Goal: Complete application form: Complete application form

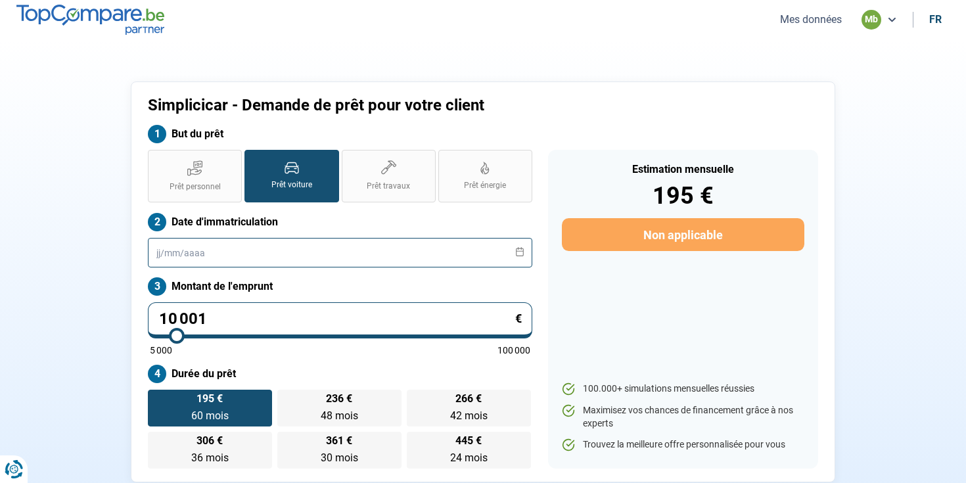
drag, startPoint x: 313, startPoint y: 256, endPoint x: 322, endPoint y: 256, distance: 9.2
click at [313, 256] on input "text" at bounding box center [340, 253] width 385 height 30
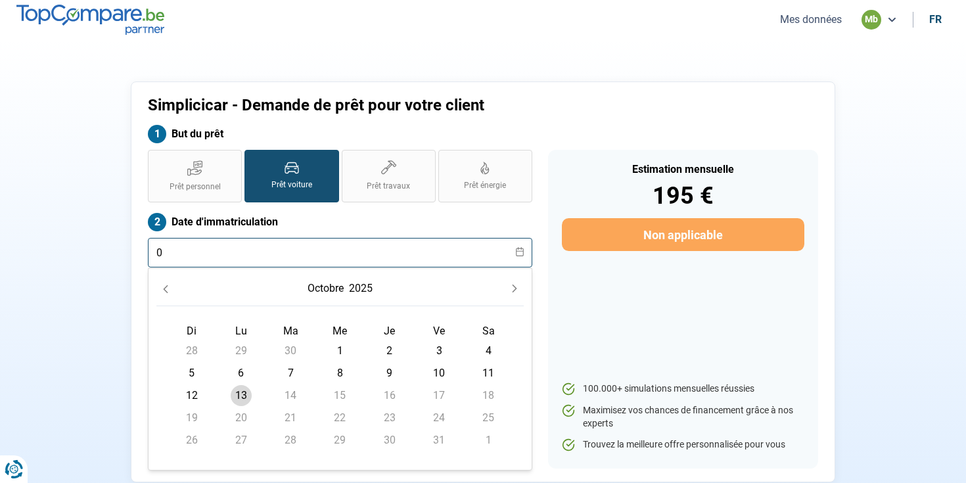
type input "01"
type input "02"
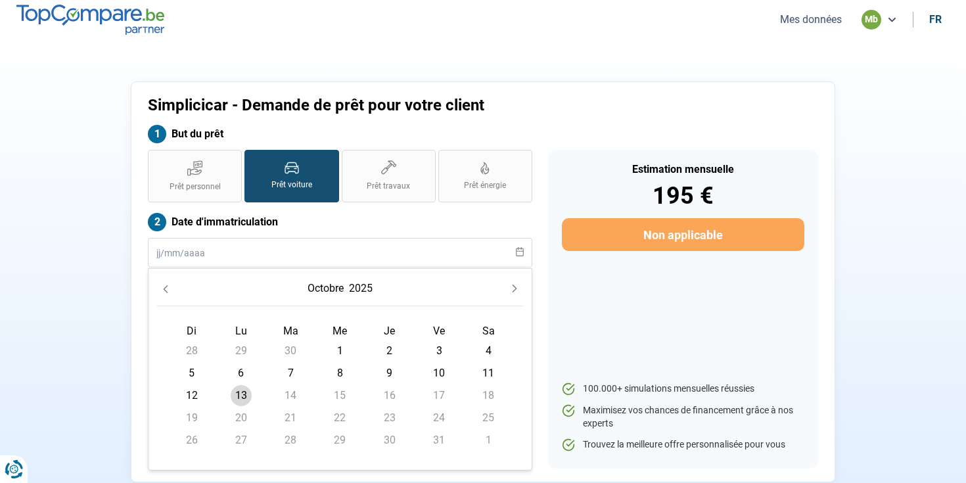
click at [903, 310] on div "Simplicicar - Demande de prêt pour votre client But du prêt Prêt personnel Prêt…" at bounding box center [483, 282] width 868 height 401
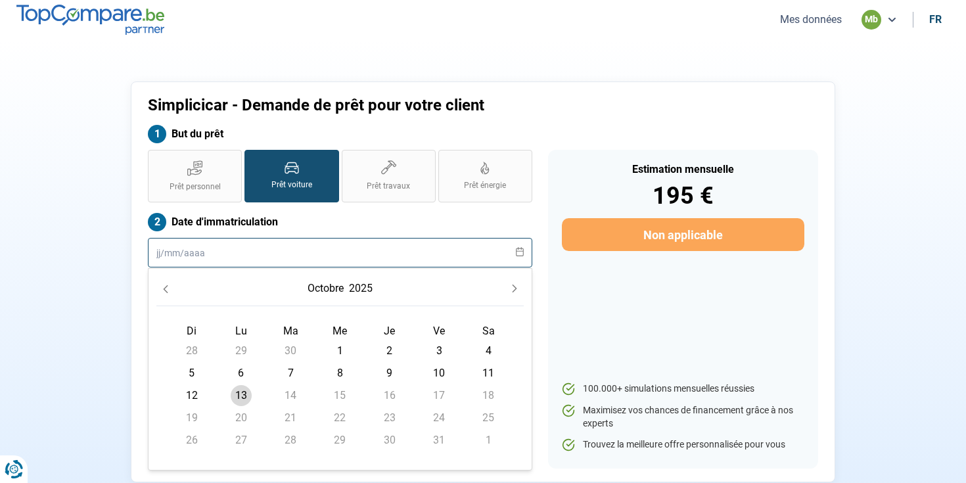
click at [214, 254] on input "text" at bounding box center [340, 253] width 385 height 30
click at [235, 255] on input "text" at bounding box center [340, 253] width 385 height 30
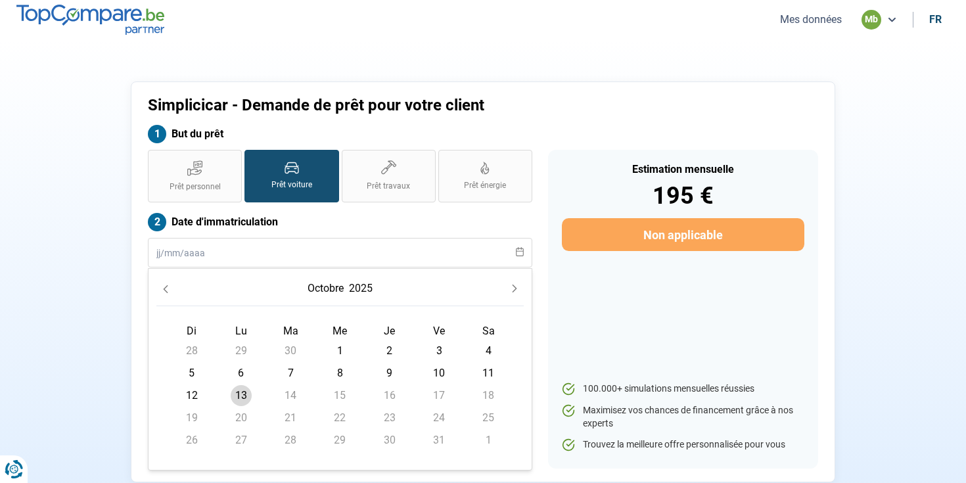
click at [207, 223] on label "Date d'immatriculation" at bounding box center [340, 222] width 385 height 18
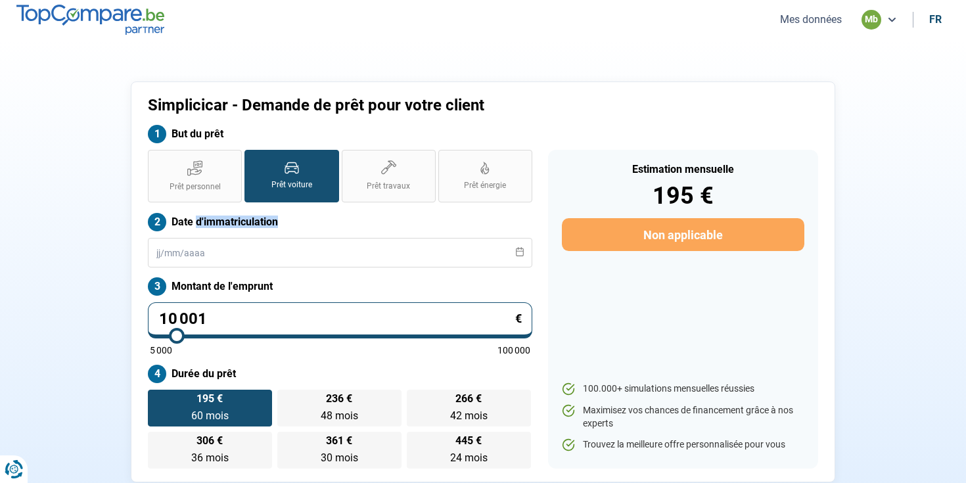
click at [273, 222] on label "Date d'immatriculation" at bounding box center [340, 222] width 385 height 18
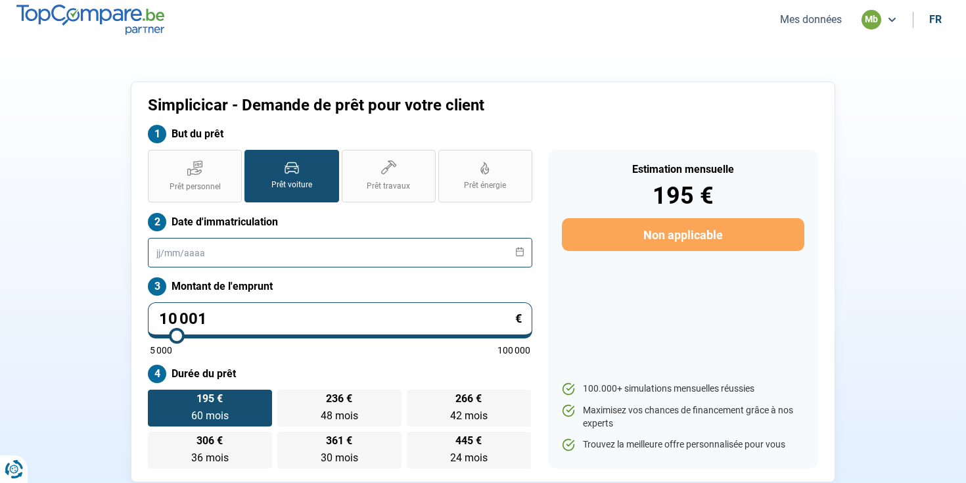
click at [163, 248] on input "text" at bounding box center [340, 253] width 385 height 30
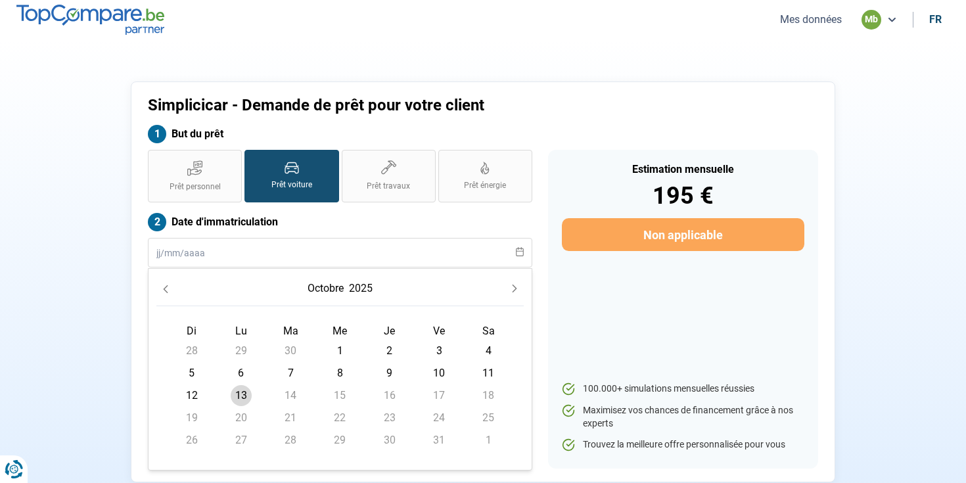
click at [352, 229] on label "Date d'immatriculation" at bounding box center [340, 222] width 385 height 18
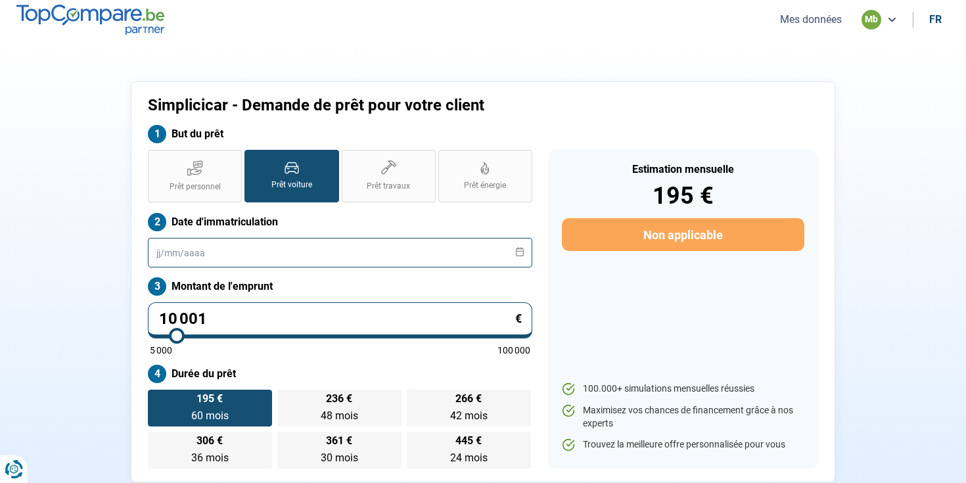
click at [269, 245] on input "text" at bounding box center [340, 253] width 385 height 30
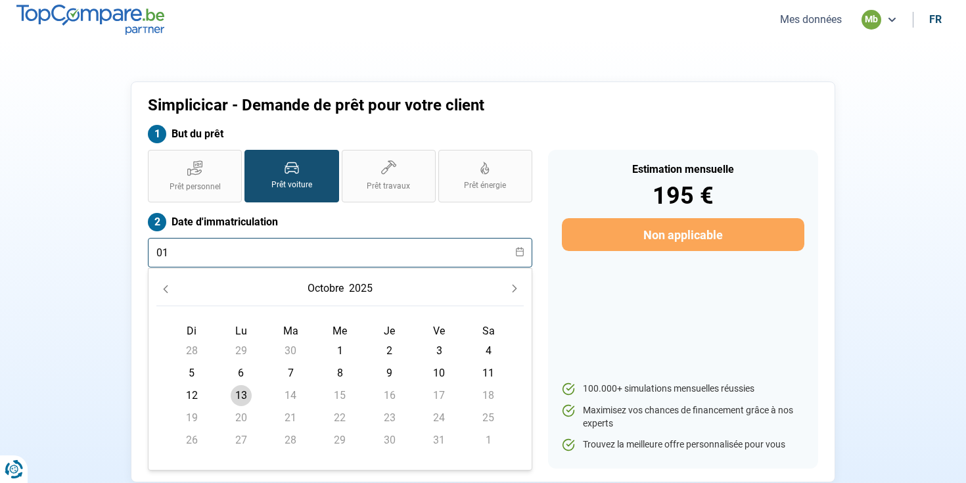
type input "01/"
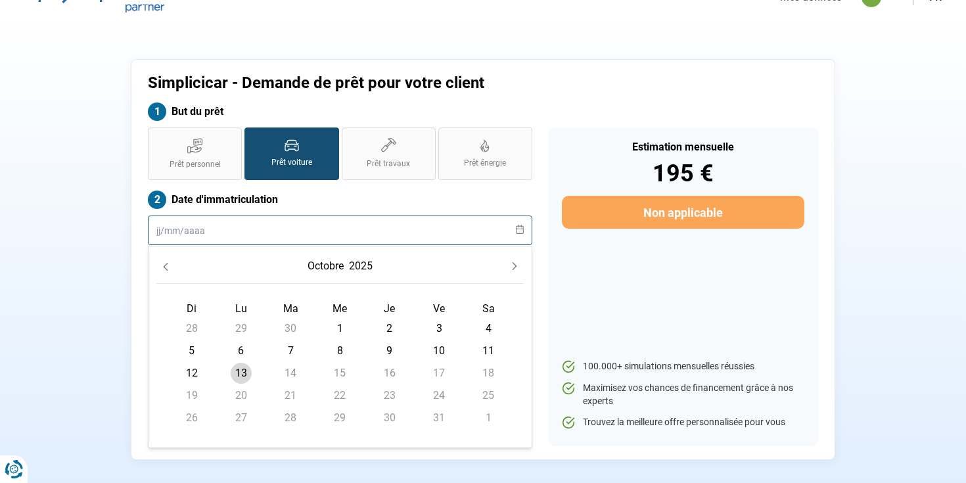
scroll to position [23, 0]
click at [193, 240] on input "text" at bounding box center [340, 230] width 385 height 30
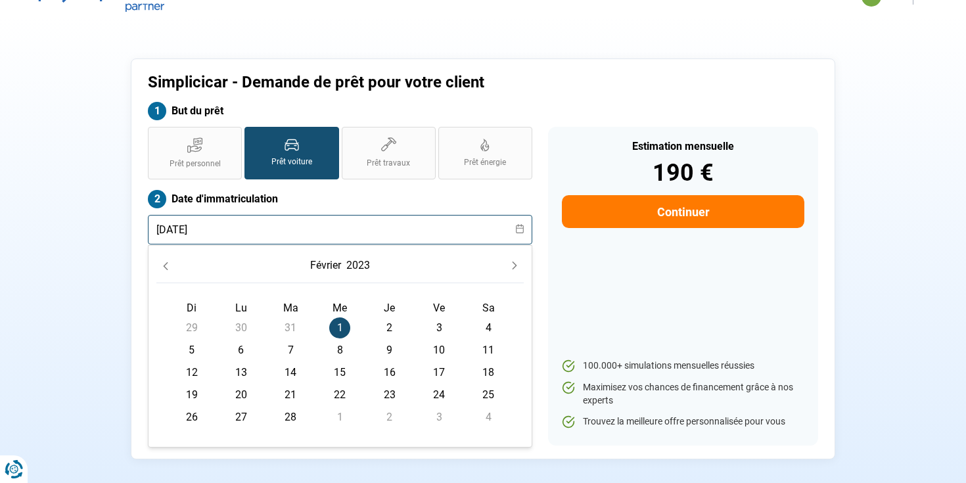
type input "[DATE]"
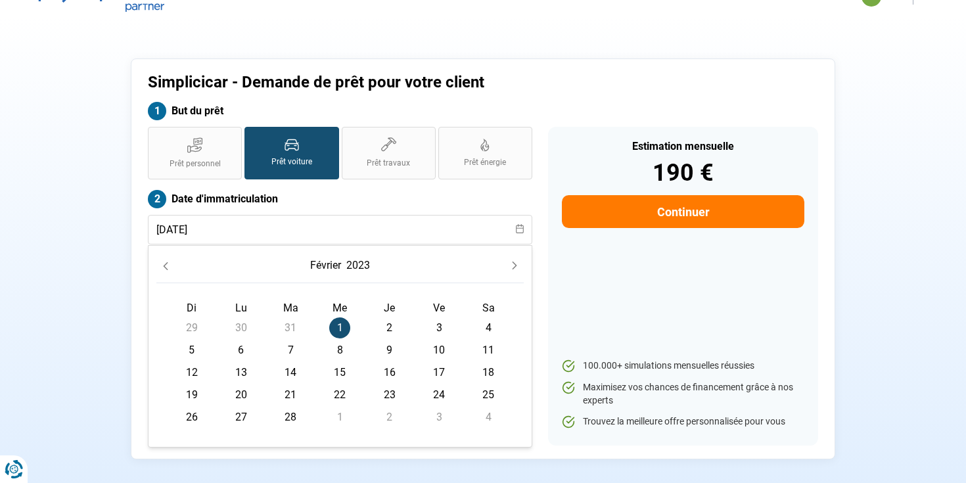
click at [336, 318] on span "1" at bounding box center [339, 328] width 21 height 21
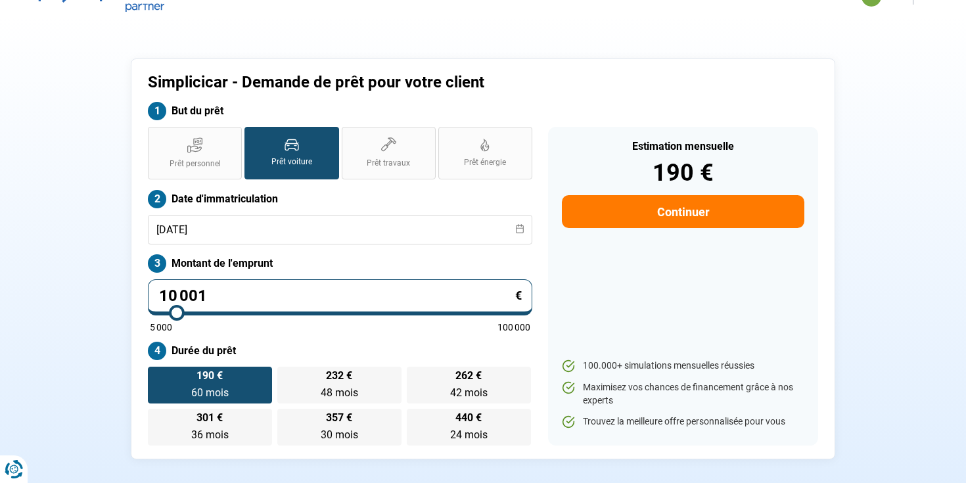
click at [322, 281] on input "10 001" at bounding box center [340, 297] width 385 height 36
type input "1"
type input "5000"
type input "14"
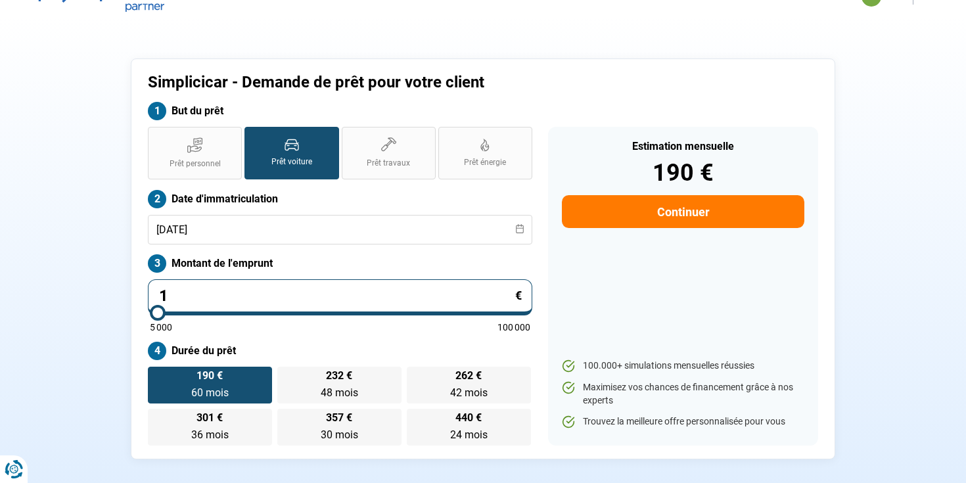
type input "5000"
type input "149"
type input "5000"
type input "1 499"
type input "5000"
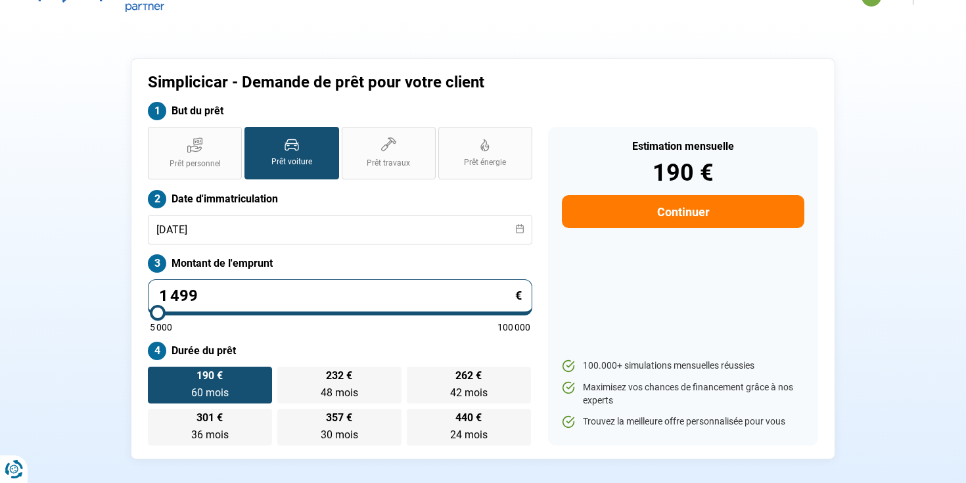
type input "14 999"
type input "15000"
click at [551, 350] on div "Estimation mensuelle 190 € Continuer 100.000+ simulations mensuelles réussies M…" at bounding box center [683, 286] width 270 height 319
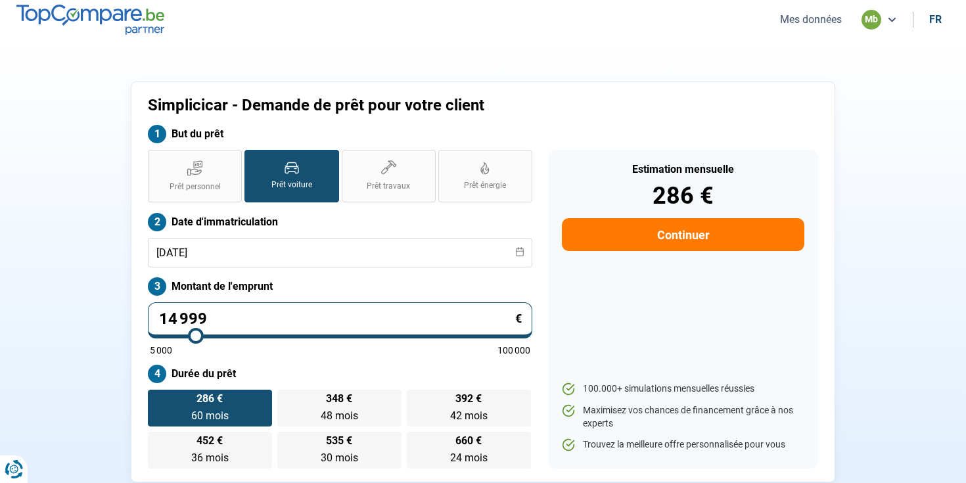
click at [322, 371] on label "Durée du prêt" at bounding box center [340, 374] width 385 height 18
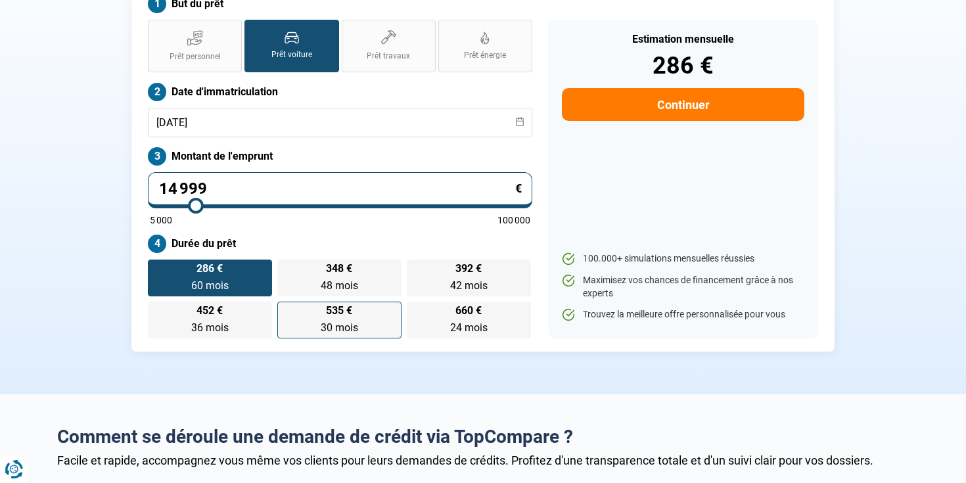
scroll to position [133, 0]
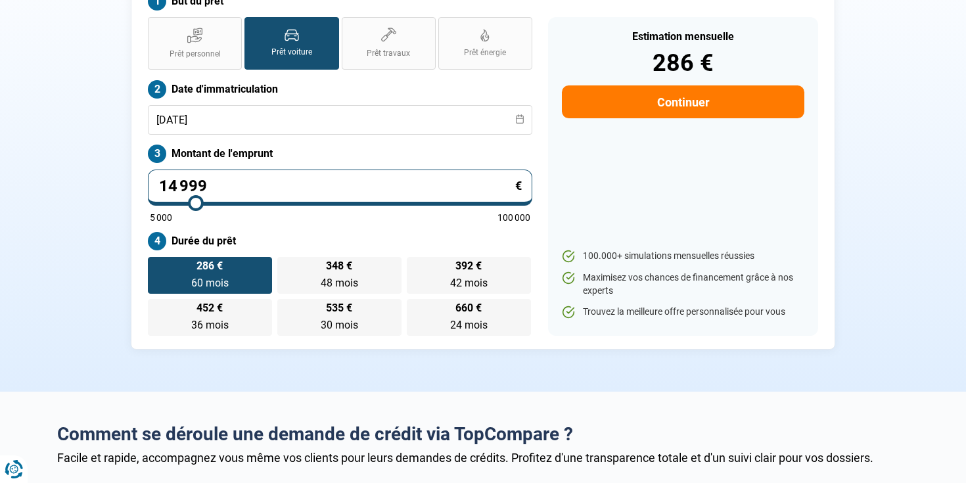
click at [248, 262] on label "286 € 60 mois 60 mois" at bounding box center [210, 275] width 124 height 37
click at [156, 262] on input "286 € 60 mois 60 mois" at bounding box center [152, 261] width 9 height 9
click at [304, 235] on label "Durée du prêt" at bounding box center [340, 241] width 385 height 18
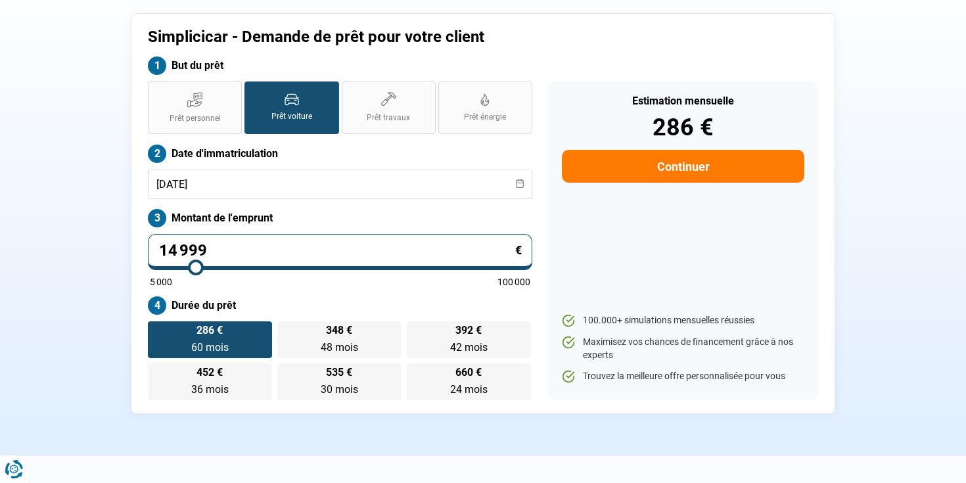
scroll to position [70, 0]
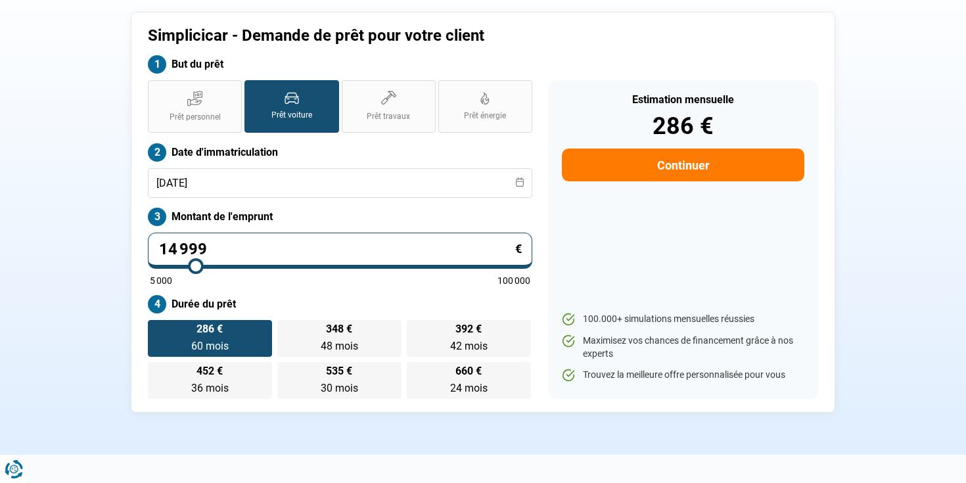
click at [346, 310] on label "Durée du prêt" at bounding box center [340, 304] width 385 height 18
click at [639, 99] on div "Estimation mensuelle" at bounding box center [683, 100] width 243 height 11
click at [715, 99] on div "Estimation mensuelle" at bounding box center [683, 100] width 243 height 11
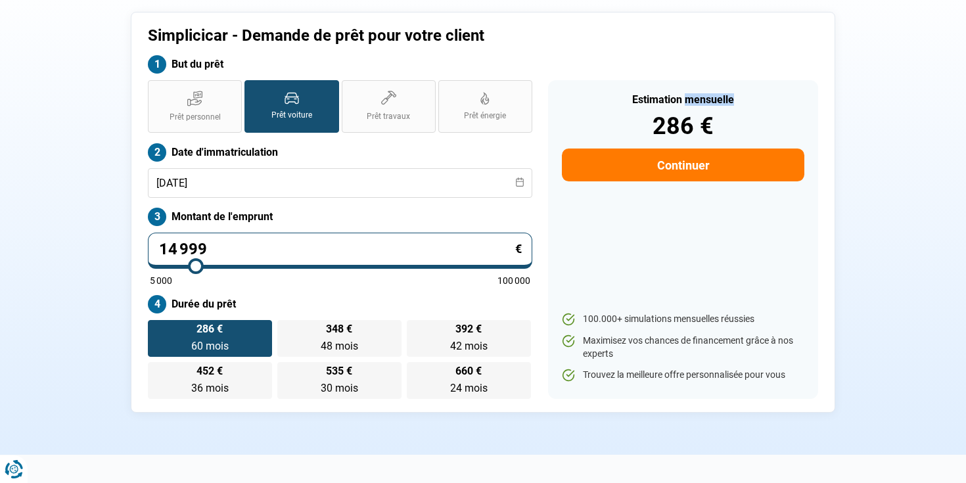
click at [681, 99] on div "Estimation mensuelle" at bounding box center [683, 100] width 243 height 11
click at [678, 99] on div "Estimation mensuelle" at bounding box center [683, 100] width 243 height 11
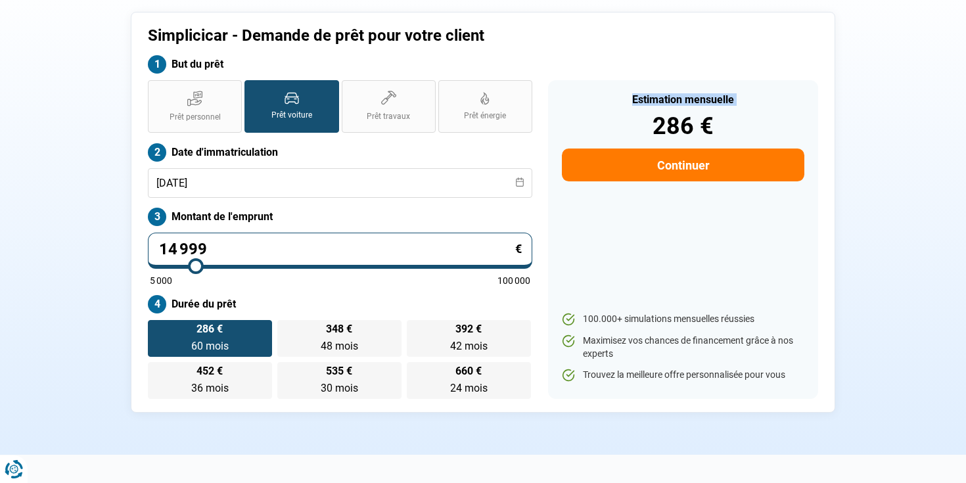
click at [691, 119] on div "286 €" at bounding box center [683, 126] width 243 height 24
click at [687, 120] on div "286 €" at bounding box center [683, 126] width 243 height 24
click at [668, 114] on div "286 €" at bounding box center [683, 126] width 243 height 24
click at [660, 102] on div "Estimation mensuelle" at bounding box center [683, 100] width 243 height 11
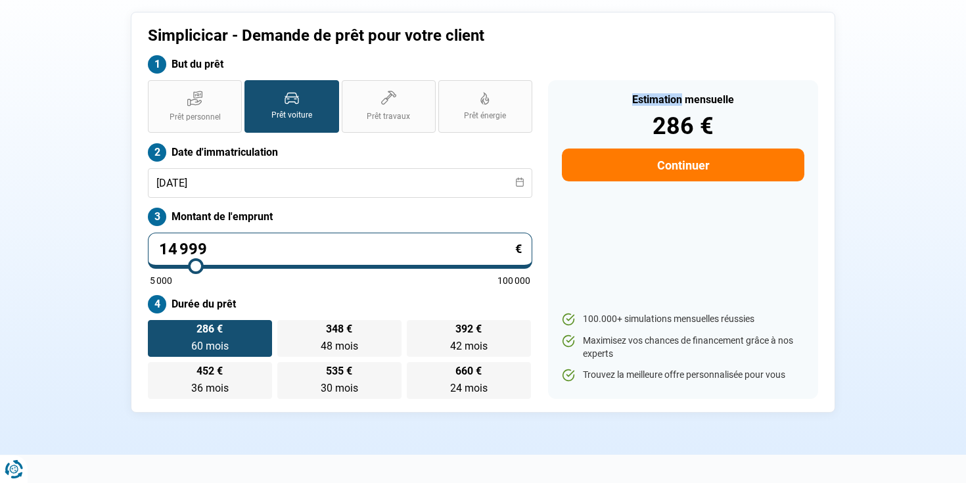
click at [660, 102] on div "Estimation mensuelle" at bounding box center [683, 100] width 243 height 11
click at [675, 107] on div "Estimation mensuelle 286 €" at bounding box center [683, 116] width 243 height 43
click at [663, 105] on div "Estimation mensuelle" at bounding box center [683, 100] width 243 height 11
click at [652, 107] on div "Estimation mensuelle 286 €" at bounding box center [683, 116] width 243 height 43
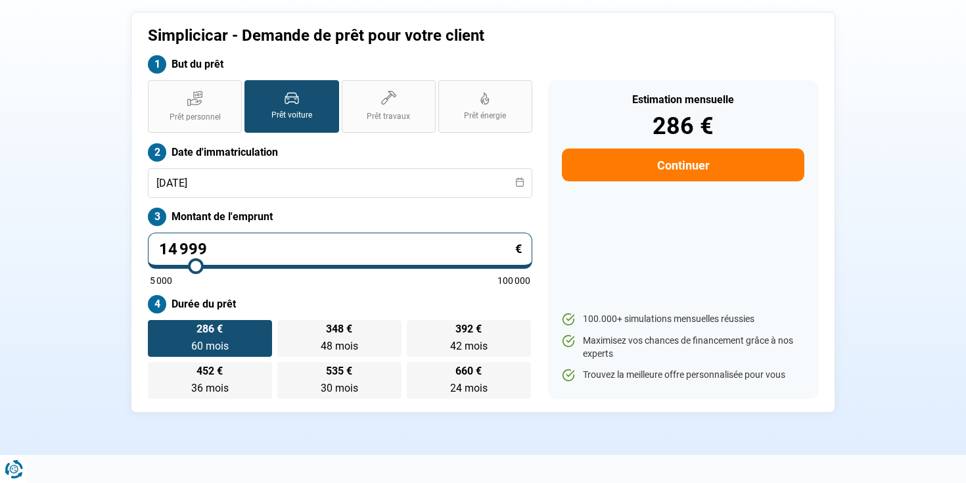
click at [698, 103] on div "Estimation mensuelle" at bounding box center [683, 100] width 243 height 11
click at [684, 103] on div "Estimation mensuelle" at bounding box center [683, 100] width 243 height 11
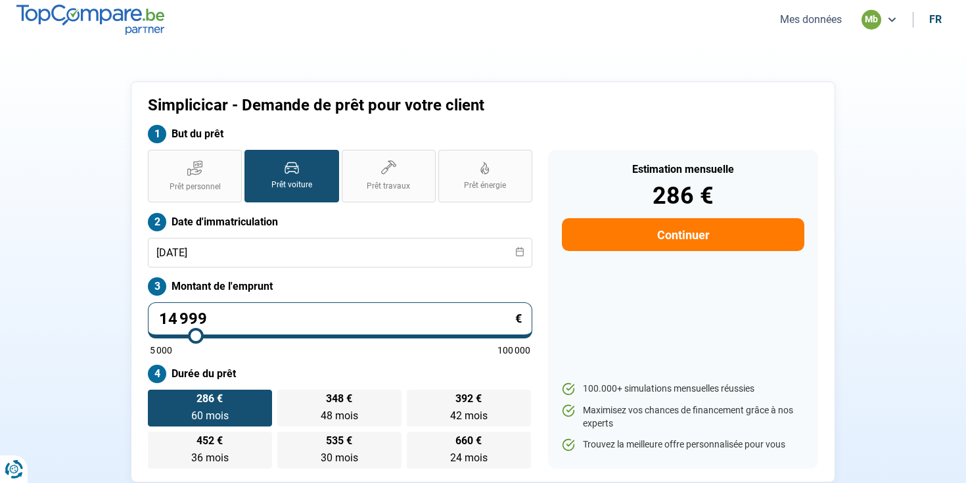
scroll to position [0, 0]
click at [293, 181] on span "Prêt voiture" at bounding box center [292, 184] width 41 height 11
click at [253, 158] on input "Prêt voiture" at bounding box center [249, 154] width 9 height 9
click at [331, 108] on h1 "Simplicicar - Demande de prêt pour votre client" at bounding box center [397, 105] width 499 height 19
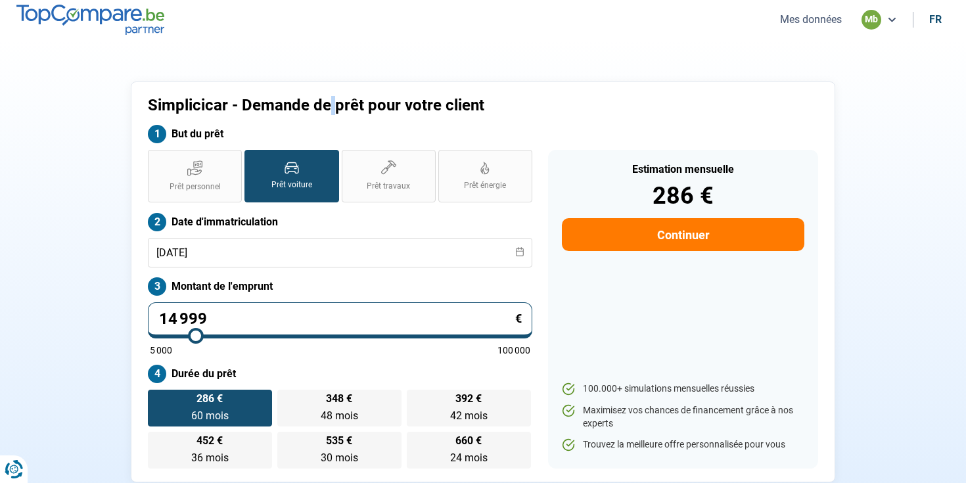
click at [303, 108] on h1 "Simplicicar - Demande de prêt pour votre client" at bounding box center [397, 105] width 499 height 19
click at [329, 108] on h1 "Simplicicar - Demande de prêt pour votre client" at bounding box center [397, 105] width 499 height 19
click at [369, 108] on h1 "Simplicicar - Demande de prêt pour votre client" at bounding box center [397, 105] width 499 height 19
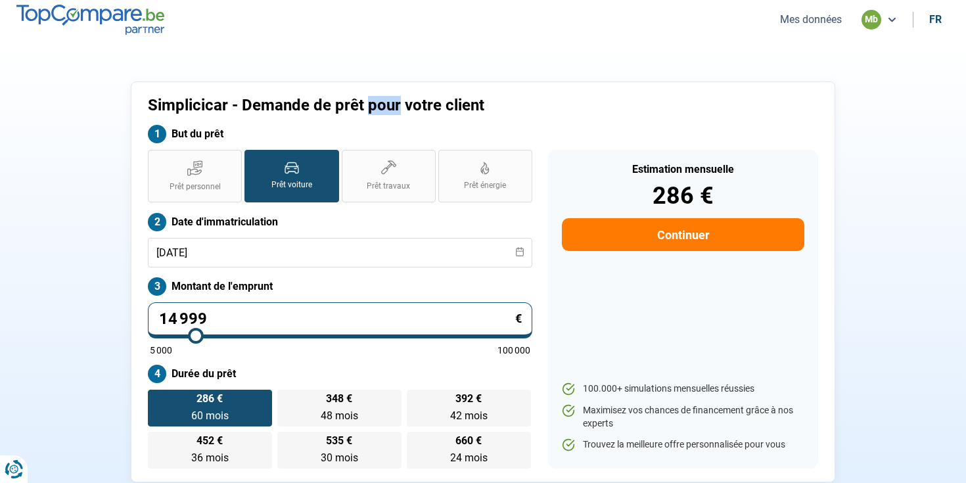
click at [369, 108] on h1 "Simplicicar - Demande de prêt pour votre client" at bounding box center [397, 105] width 499 height 19
click at [403, 108] on h1 "Simplicicar - Demande de prêt pour votre client" at bounding box center [397, 105] width 499 height 19
click at [419, 107] on h1 "Simplicicar - Demande de prêt pour votre client" at bounding box center [397, 105] width 499 height 19
click at [467, 106] on h1 "Simplicicar - Demande de prêt pour votre client" at bounding box center [397, 105] width 499 height 19
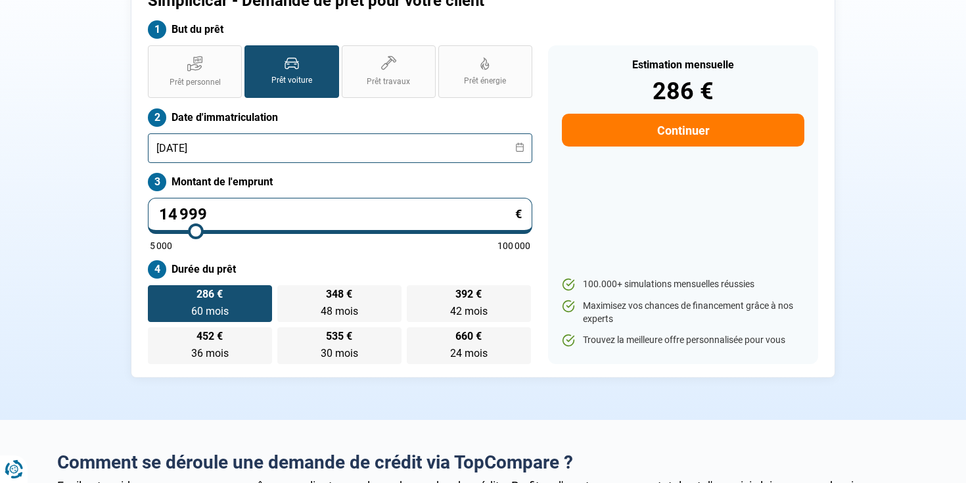
scroll to position [105, 0]
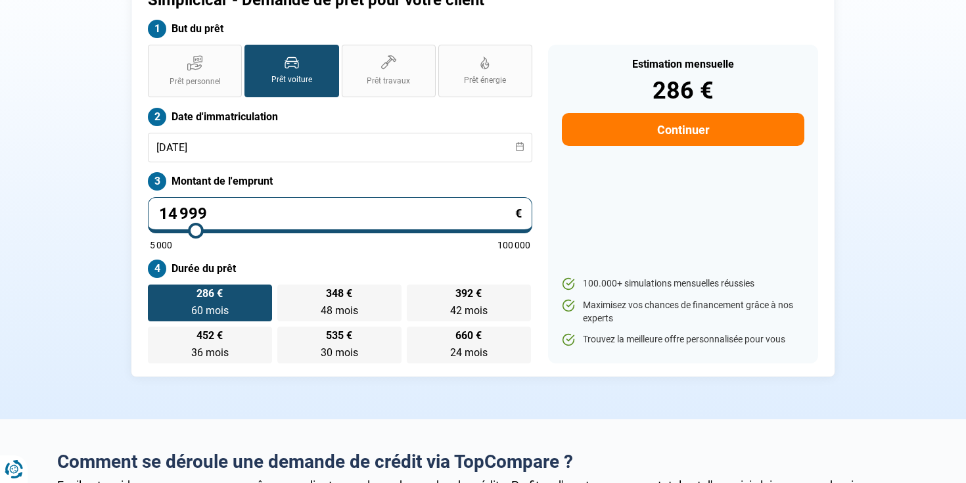
click at [208, 261] on label "Durée du prêt" at bounding box center [340, 269] width 385 height 18
click at [289, 261] on label "Durée du prêt" at bounding box center [340, 269] width 385 height 18
click at [595, 285] on li "100.000+ simulations mensuelles réussies" at bounding box center [683, 283] width 243 height 13
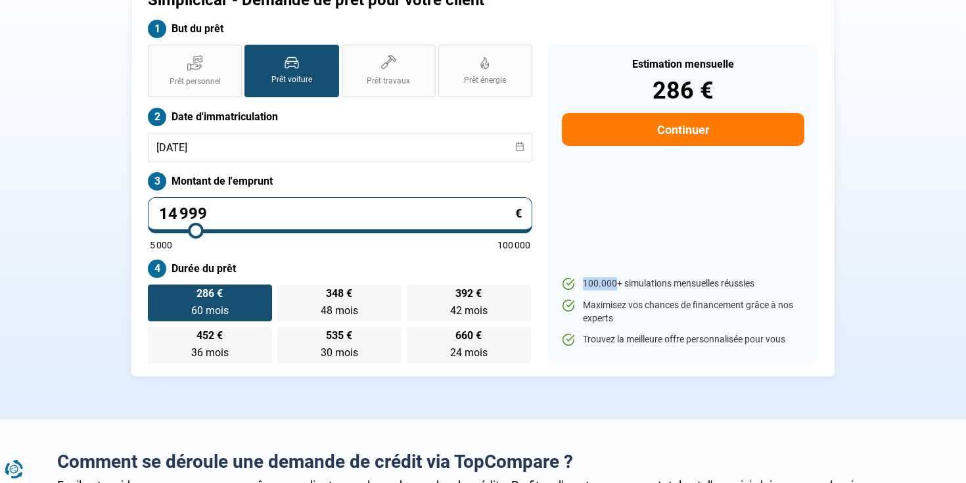
click at [629, 285] on li "100.000+ simulations mensuelles réussies" at bounding box center [683, 283] width 243 height 13
drag, startPoint x: 176, startPoint y: 268, endPoint x: 243, endPoint y: 270, distance: 67.1
click at [243, 270] on label "Durée du prêt" at bounding box center [340, 269] width 385 height 18
click at [242, 270] on label "Durée du prêt" at bounding box center [340, 269] width 385 height 18
click at [669, 133] on button "Continuer" at bounding box center [683, 129] width 243 height 33
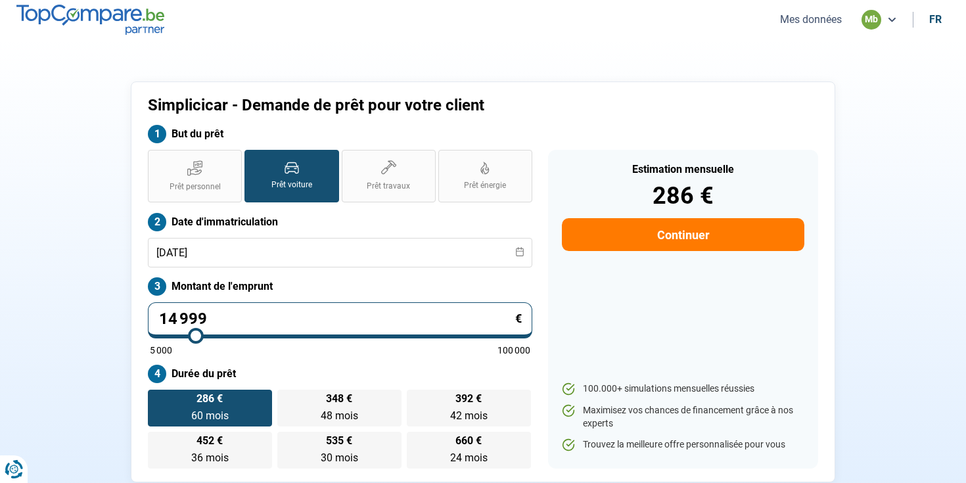
select select "32"
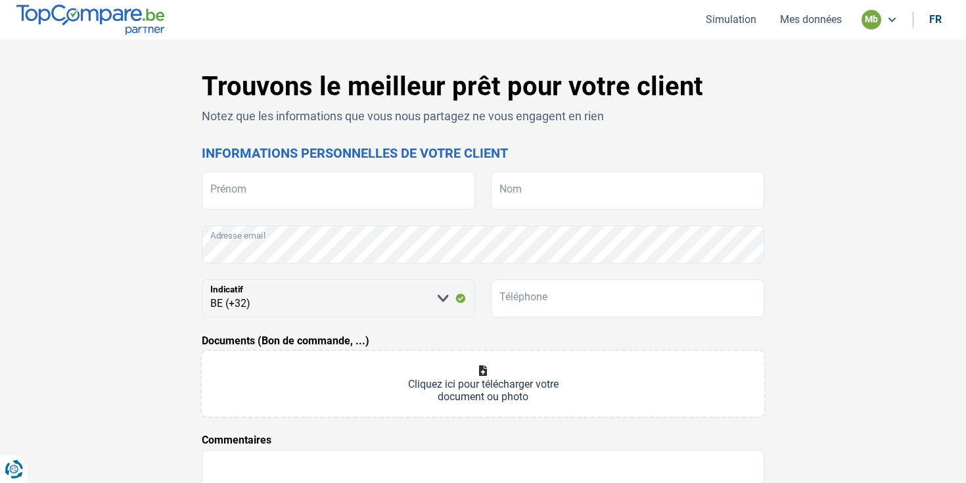
click at [451, 149] on h2 "Informations personnelles de votre client" at bounding box center [483, 153] width 563 height 16
click at [418, 170] on div "Trouvons le meilleur prêt pour votre client Notez que les informations que vous…" at bounding box center [483, 366] width 563 height 591
click at [454, 143] on div "Trouvons le meilleur prêt pour votre client Notez que les informations que vous…" at bounding box center [483, 366] width 563 height 591
click at [398, 174] on input "Prénom" at bounding box center [338, 191] width 273 height 38
click at [502, 142] on div "Trouvons le meilleur prêt pour votre client Notez que les informations que vous…" at bounding box center [483, 366] width 563 height 591
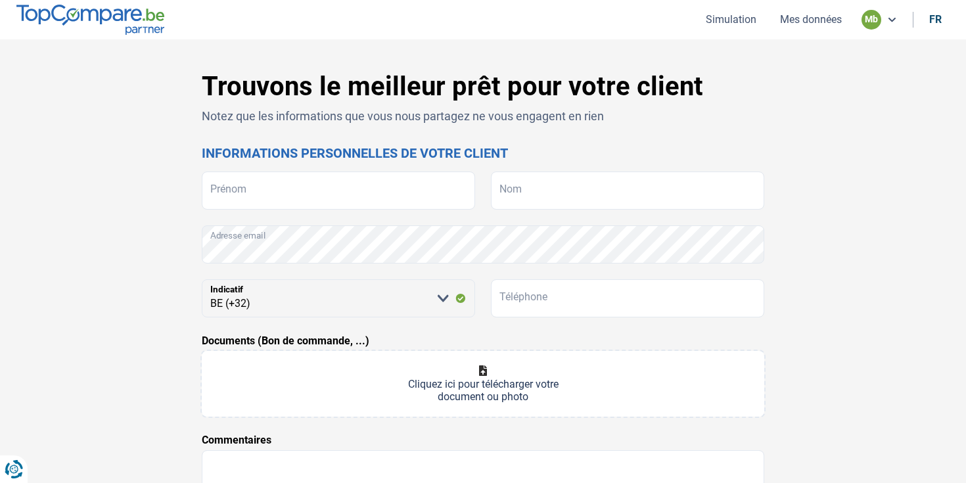
click at [361, 168] on div "Trouvons le meilleur prêt pour votre client Notez que les informations que vous…" at bounding box center [483, 366] width 563 height 591
drag, startPoint x: 563, startPoint y: 183, endPoint x: 518, endPoint y: 181, distance: 44.7
click at [562, 183] on input "Nom" at bounding box center [627, 191] width 273 height 38
click at [383, 181] on input "Prénom" at bounding box center [338, 191] width 273 height 38
click at [385, 151] on h2 "Informations personnelles de votre client" at bounding box center [483, 153] width 563 height 16
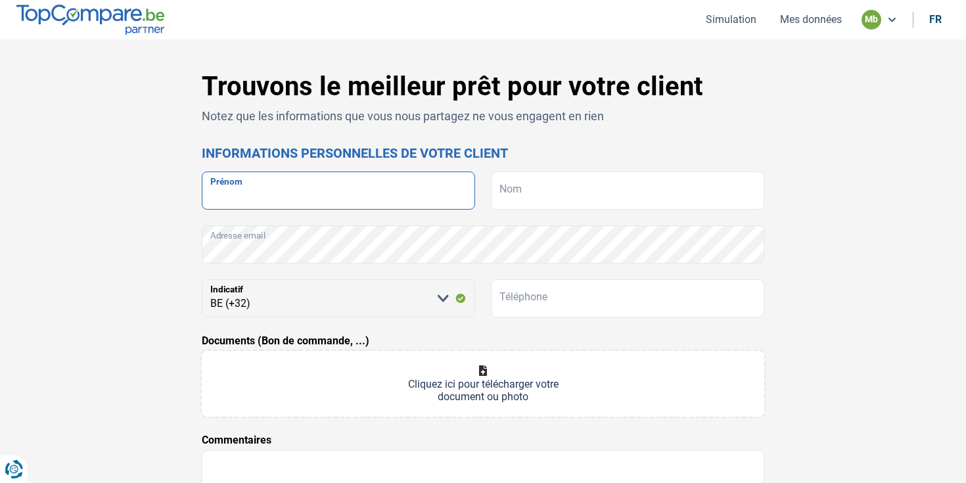
click at [356, 179] on input "Prénom" at bounding box center [338, 191] width 273 height 38
click at [385, 150] on h2 "Informations personnelles de votre client" at bounding box center [483, 153] width 563 height 16
click at [325, 185] on input "Prénom" at bounding box center [338, 191] width 273 height 38
click at [383, 137] on div "Trouvons le meilleur prêt pour votre client Notez que les informations que vous…" at bounding box center [483, 366] width 563 height 591
click at [339, 176] on input "Prénom" at bounding box center [338, 191] width 273 height 38
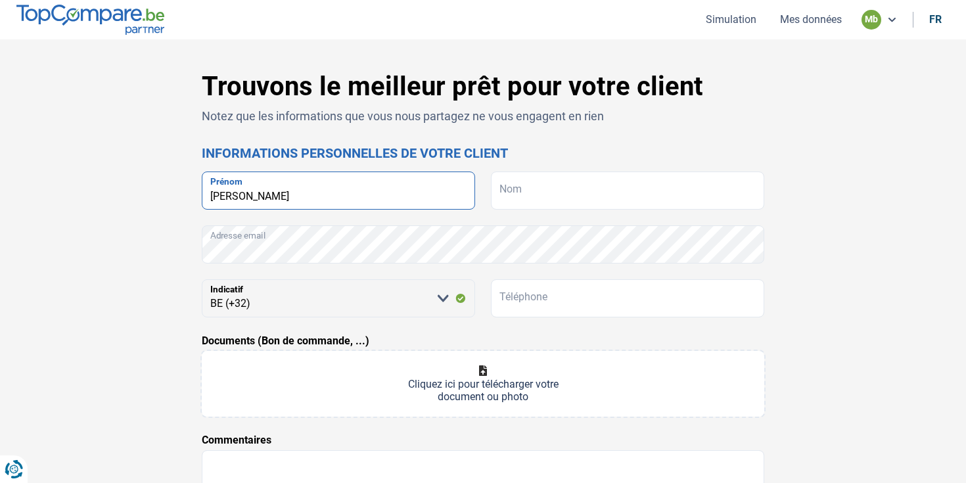
type input "[PERSON_NAME]"
click at [558, 191] on input "Nom" at bounding box center [627, 191] width 273 height 38
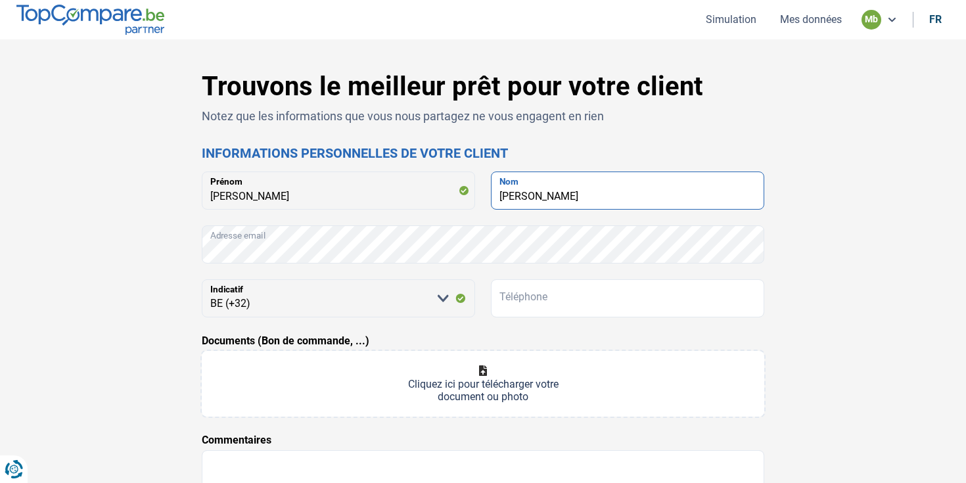
type input "[PERSON_NAME]"
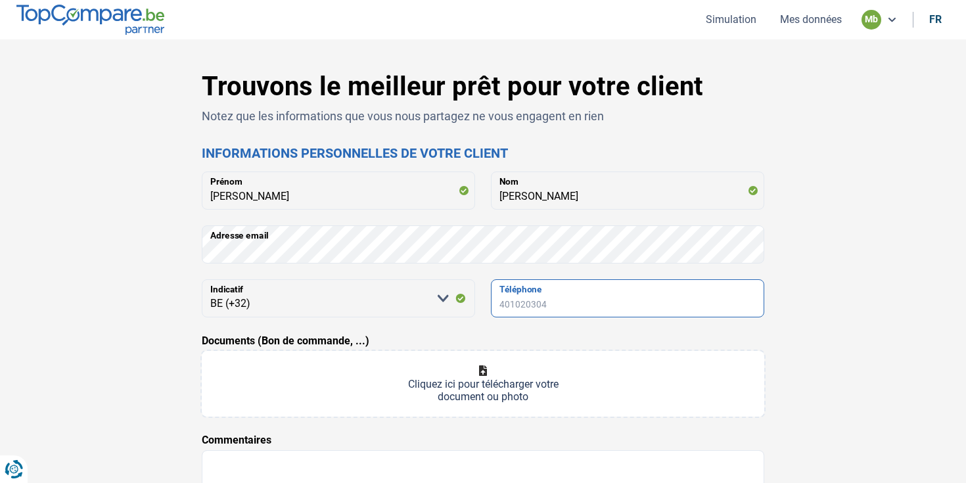
click at [597, 310] on input "Téléphone" at bounding box center [627, 298] width 273 height 38
click at [594, 300] on input "Téléphone" at bounding box center [627, 298] width 273 height 38
type input "493251628"
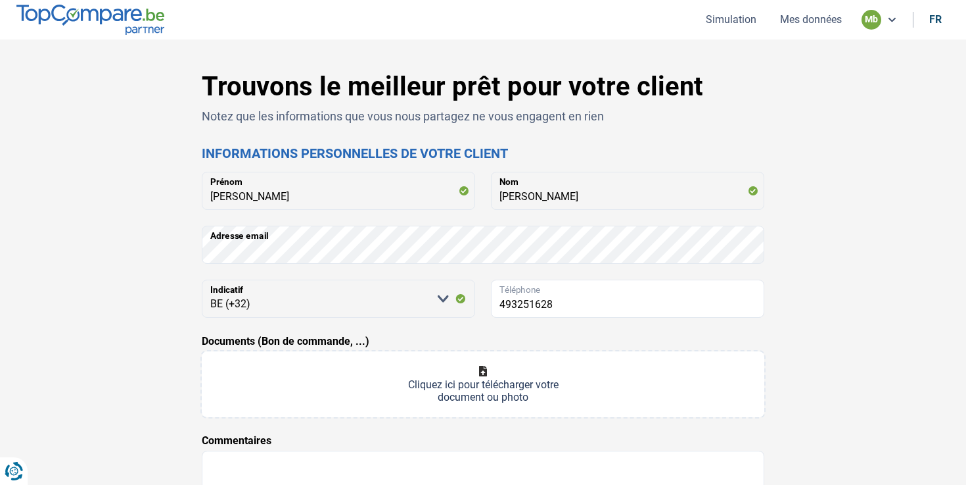
click at [939, 352] on div "Trouvons le meilleur prêt pour votre client Notez que les informations que vous…" at bounding box center [483, 371] width 966 height 665
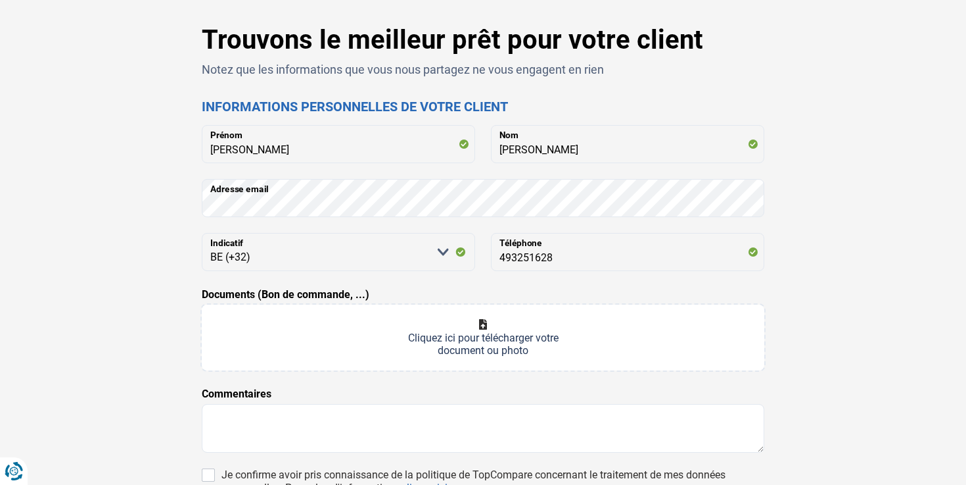
scroll to position [51, 0]
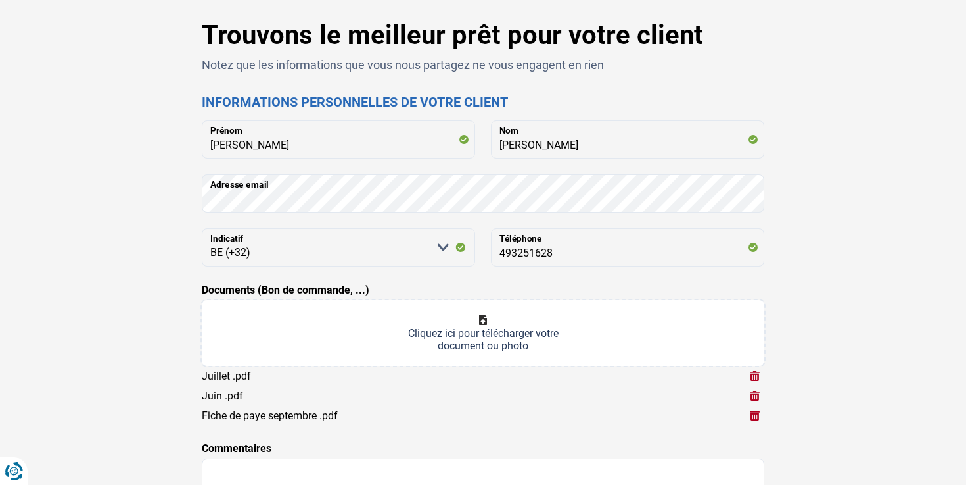
type input "C:\fakepath\Août .pdf"
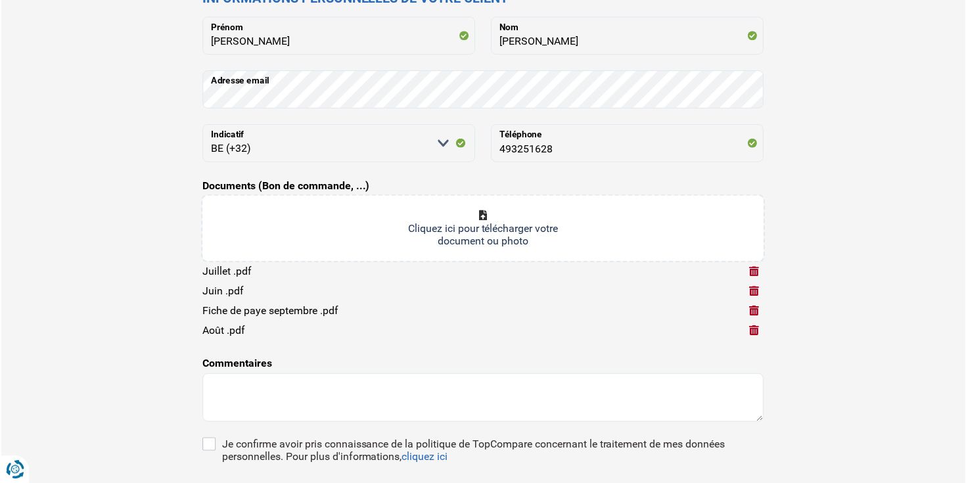
scroll to position [181, 0]
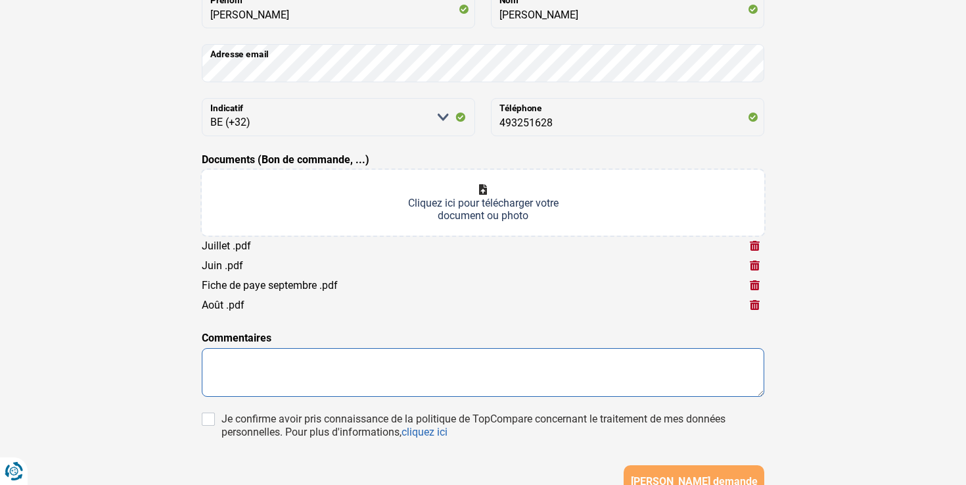
click at [460, 363] on textarea at bounding box center [483, 372] width 563 height 49
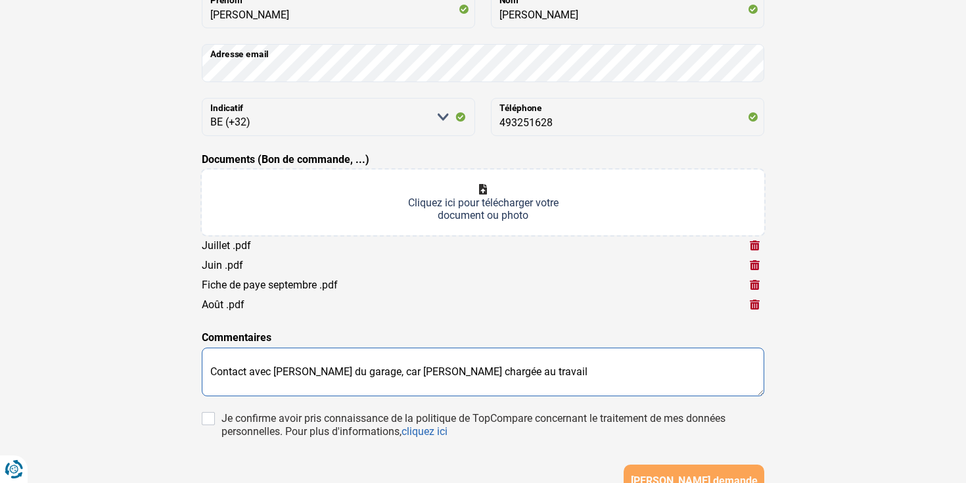
type textarea "Contact avec [PERSON_NAME] du garage, car [PERSON_NAME] chargée au travail"
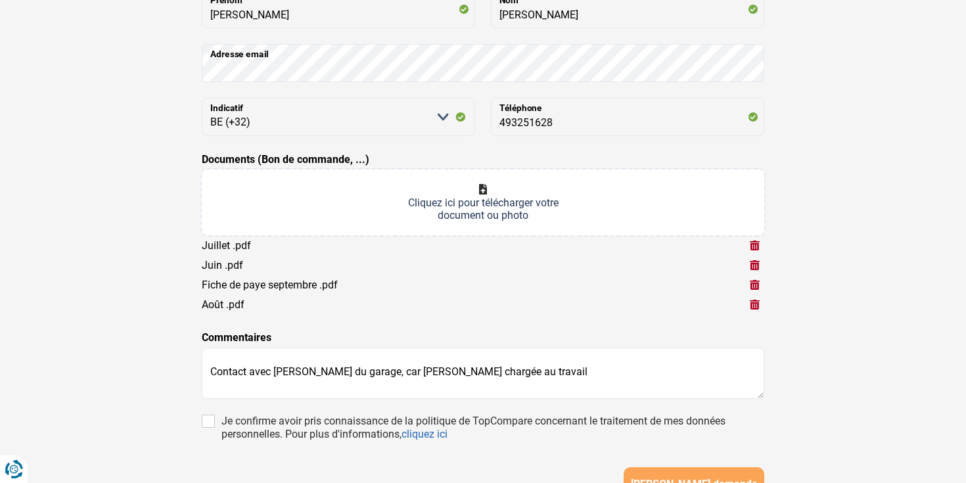
click at [779, 331] on div "Trouvons le meilleur prêt pour votre client Notez que les informations que vous…" at bounding box center [483, 231] width 868 height 683
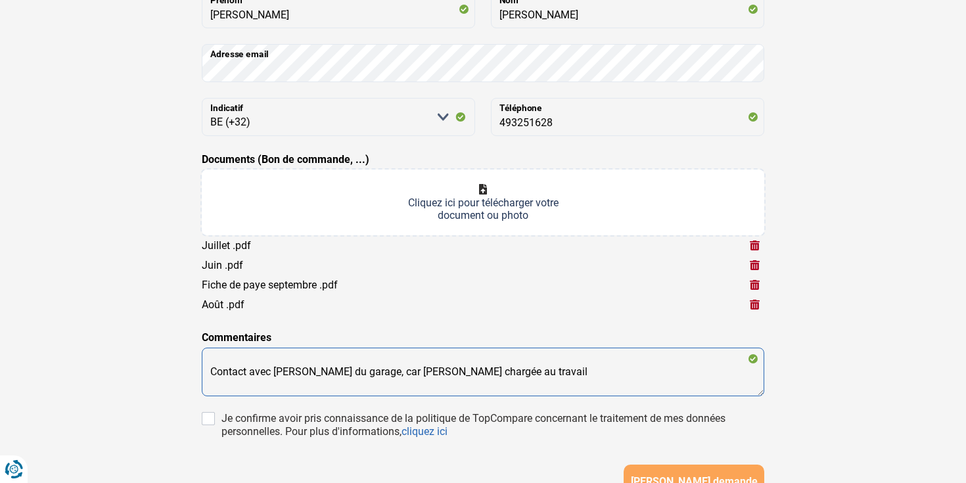
click at [766, 396] on div "Trouvons le meilleur prêt pour votre client Notez que les informations que vous…" at bounding box center [483, 230] width 579 height 680
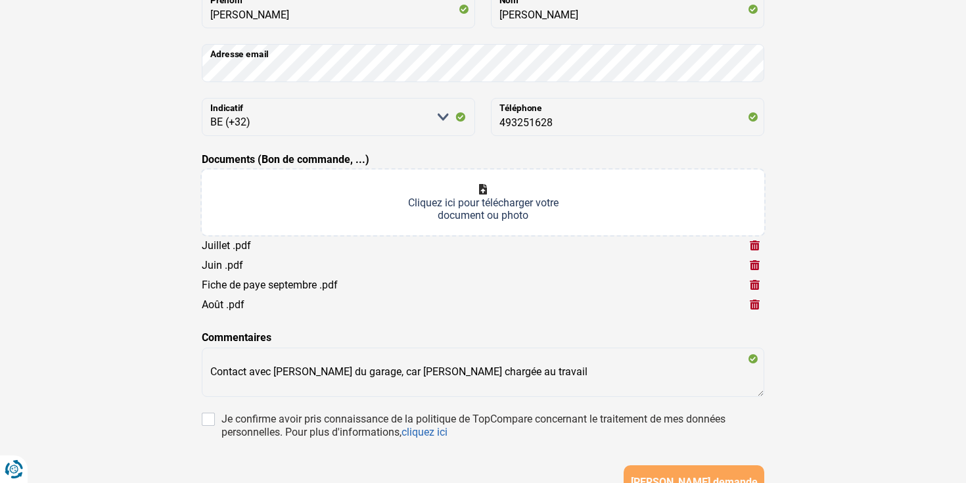
click at [842, 396] on div "Trouvons le meilleur prêt pour votre client Notez que les informations que vous…" at bounding box center [483, 230] width 868 height 681
click at [879, 279] on div "Trouvons le meilleur prêt pour votre client Notez que les informations que vous…" at bounding box center [483, 230] width 868 height 681
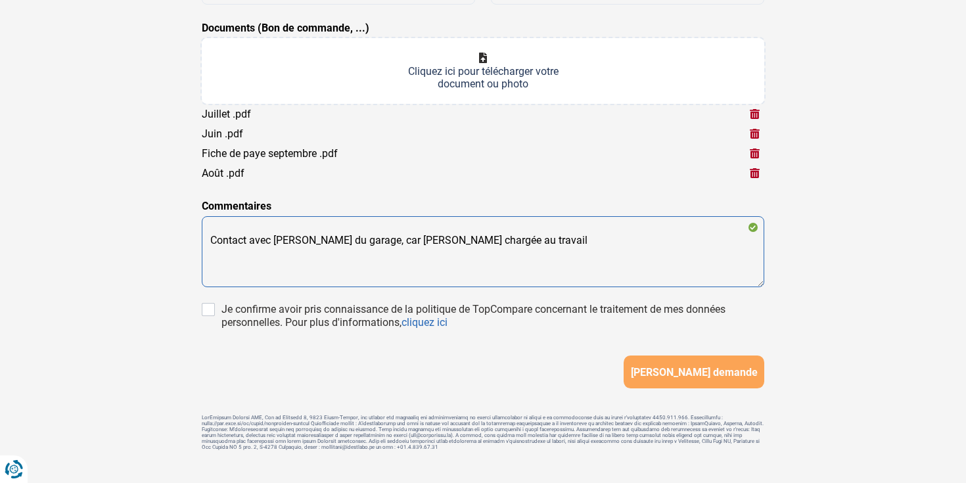
scroll to position [289, 0]
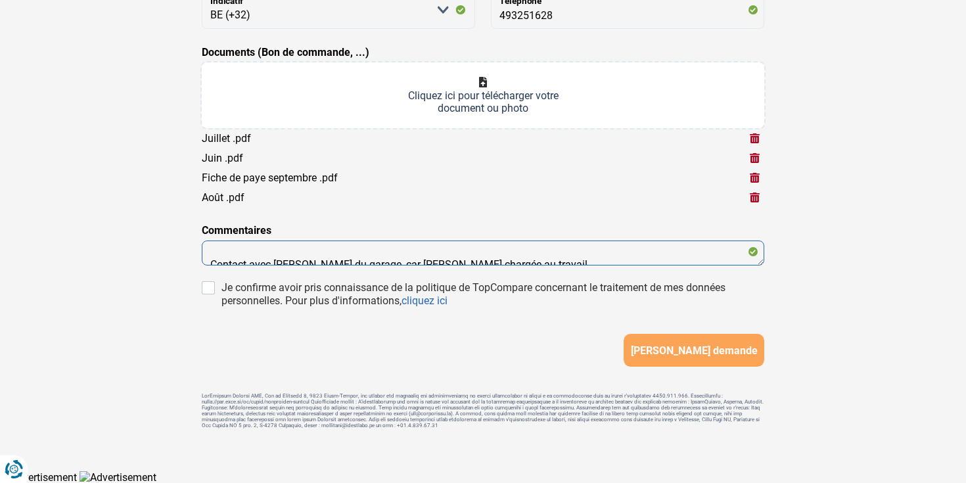
drag, startPoint x: 761, startPoint y: 263, endPoint x: 782, endPoint y: 229, distance: 40.1
click at [782, 228] on div "Trouvons le meilleur prêt pour votre client Notez que les informations que vous…" at bounding box center [483, 110] width 868 height 657
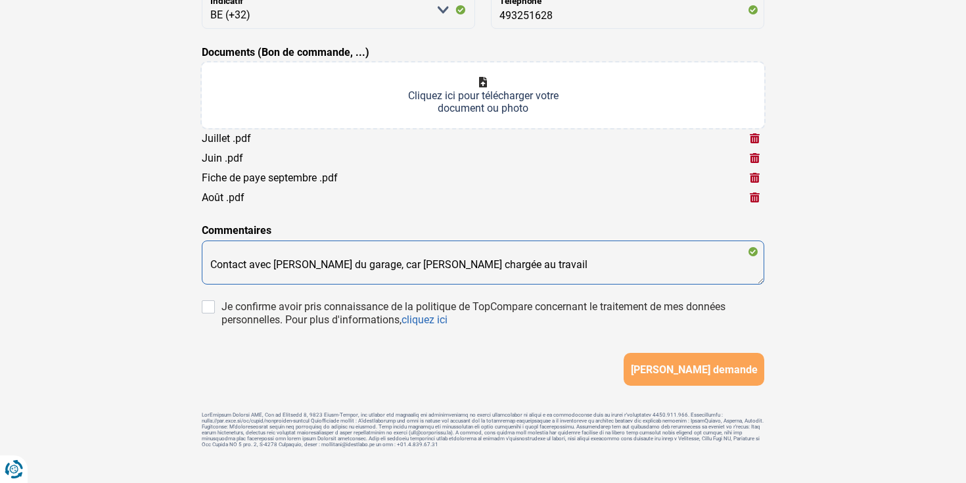
drag, startPoint x: 759, startPoint y: 262, endPoint x: 773, endPoint y: 281, distance: 23.5
click at [773, 281] on div "Trouvons le meilleur prêt pour votre client Notez que les informations que vous…" at bounding box center [483, 120] width 868 height 676
click at [813, 267] on div "Trouvons le meilleur prêt pour votre client Notez que les informations que vous…" at bounding box center [483, 120] width 868 height 676
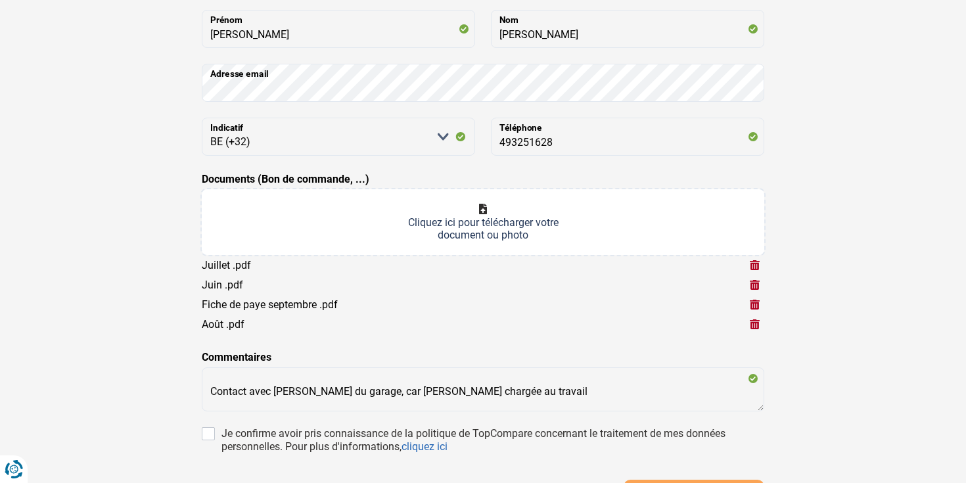
scroll to position [162, 0]
